Goal: Find specific page/section: Find specific page/section

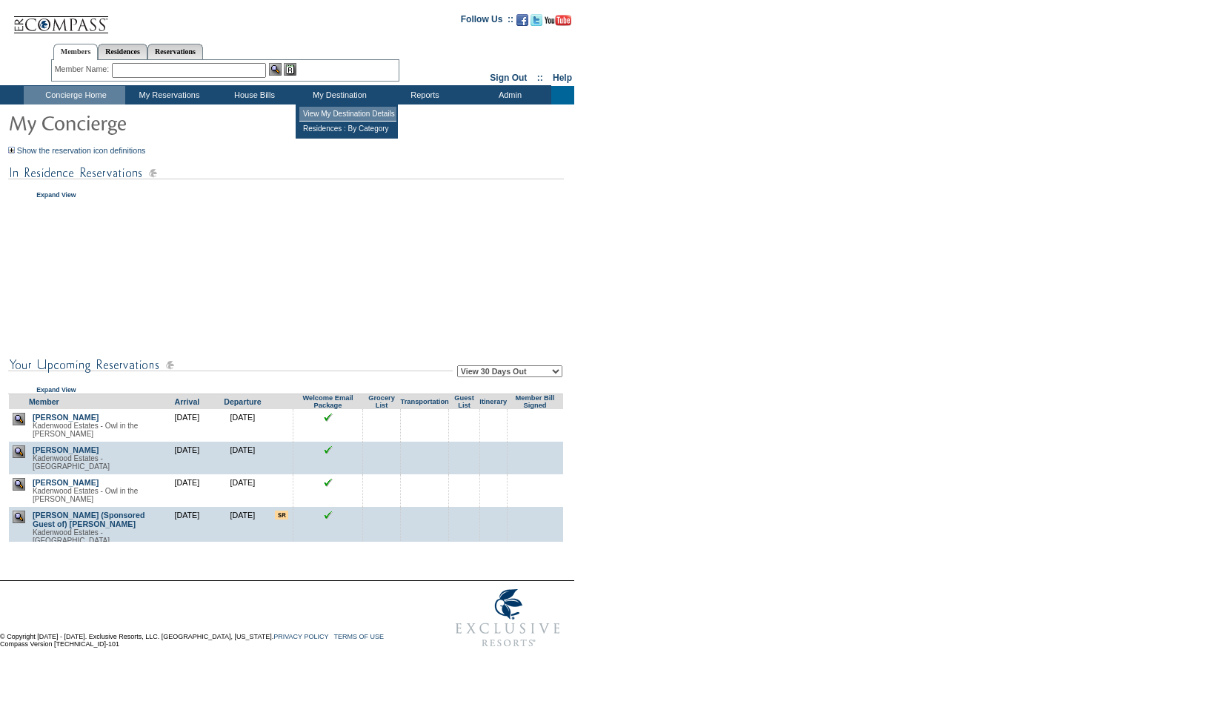
click at [339, 113] on td "View My Destination Details" at bounding box center [347, 114] width 97 height 15
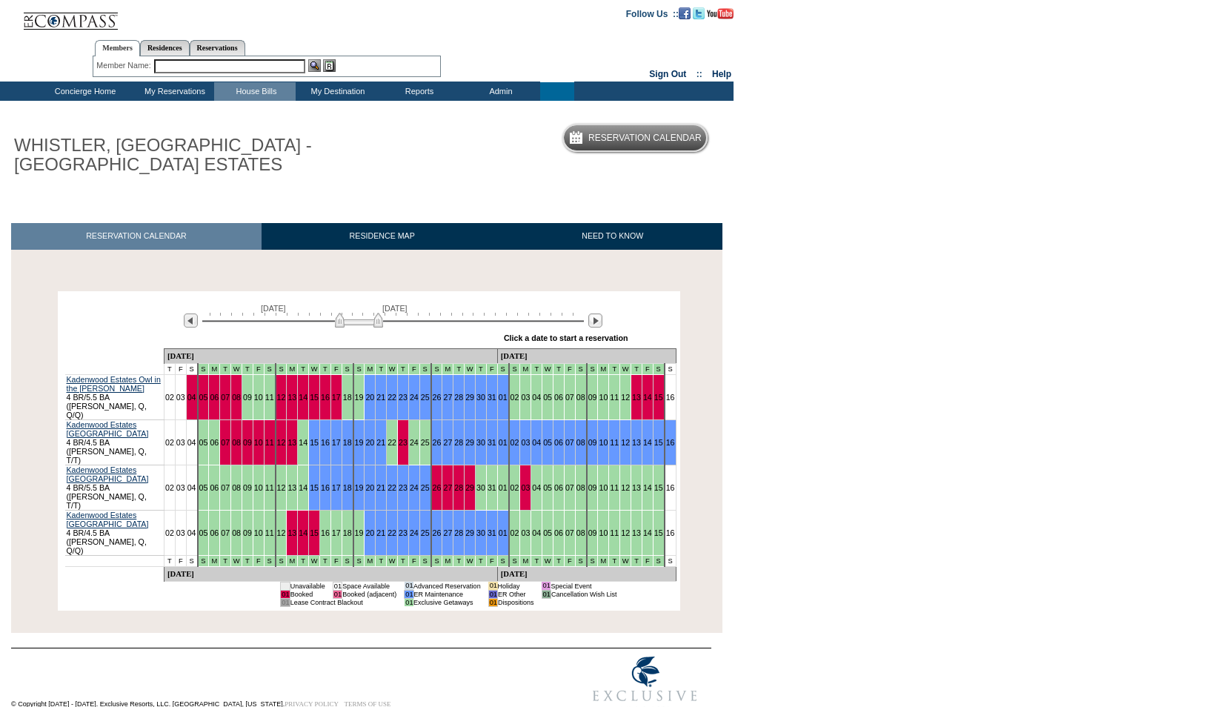
drag, startPoint x: 360, startPoint y: 319, endPoint x: 381, endPoint y: 327, distance: 22.3
click at [381, 327] on img at bounding box center [359, 320] width 48 height 15
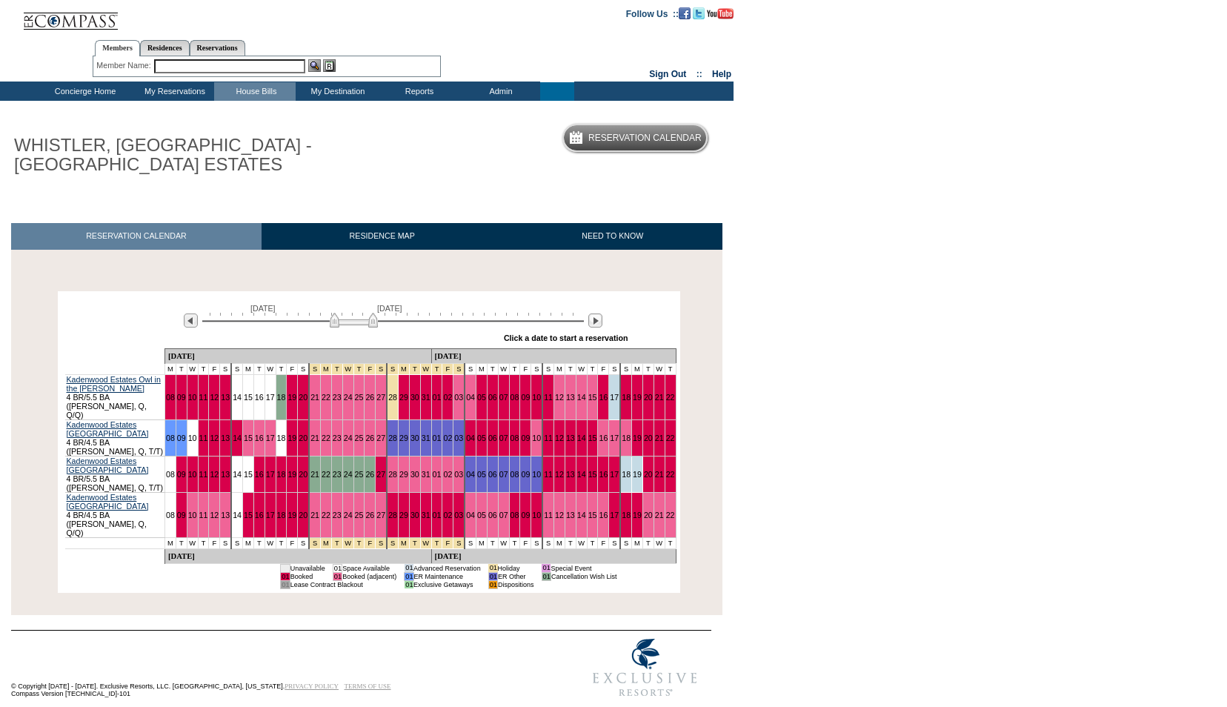
click at [333, 322] on img at bounding box center [354, 320] width 48 height 15
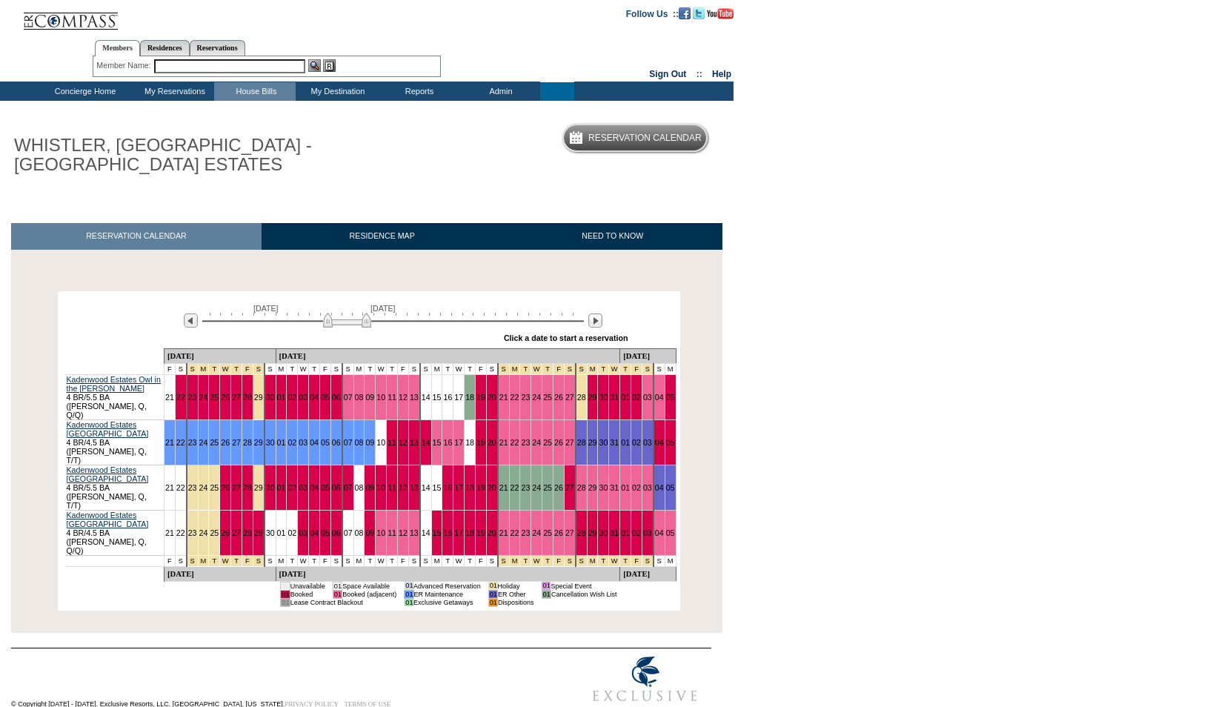
click at [327, 324] on img at bounding box center [347, 320] width 48 height 15
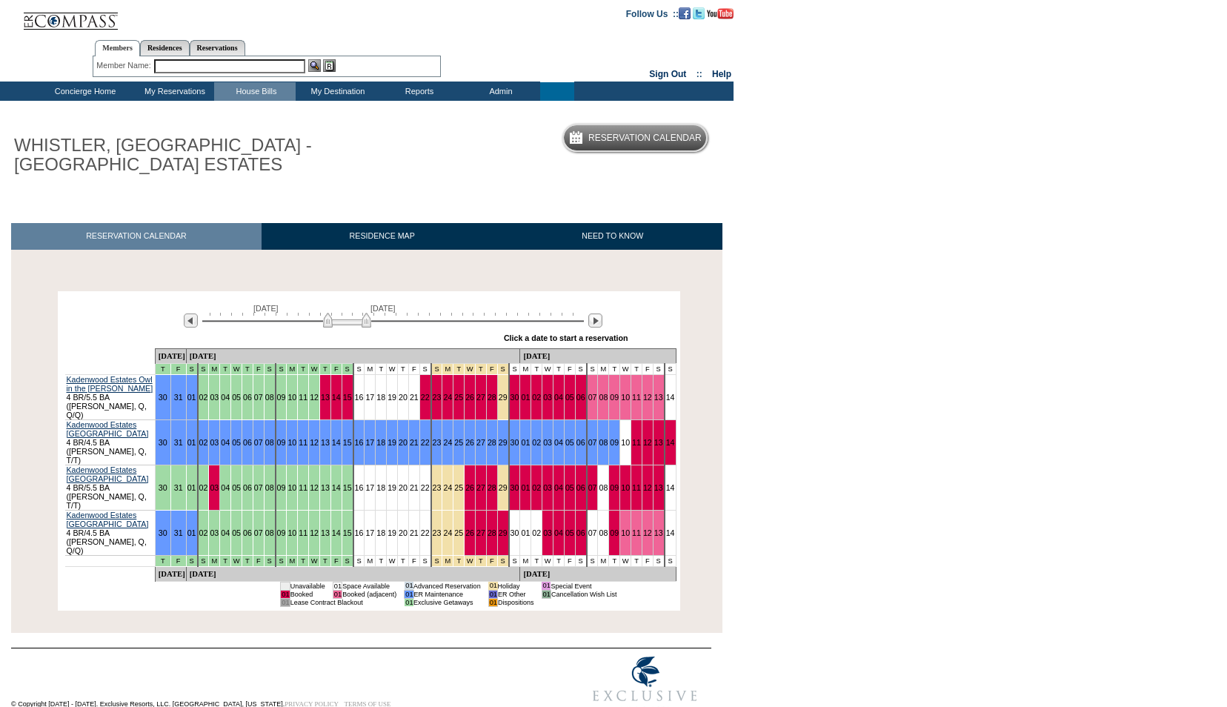
drag, startPoint x: 369, startPoint y: 321, endPoint x: 367, endPoint y: 286, distance: 35.6
click at [367, 286] on div "Processing [DATE] [DATE] » Apply these dates to all the calendars on this page …" at bounding box center [368, 449] width 722 height 338
click at [370, 323] on img at bounding box center [351, 320] width 48 height 15
